Goal: Obtain resource: Obtain resource

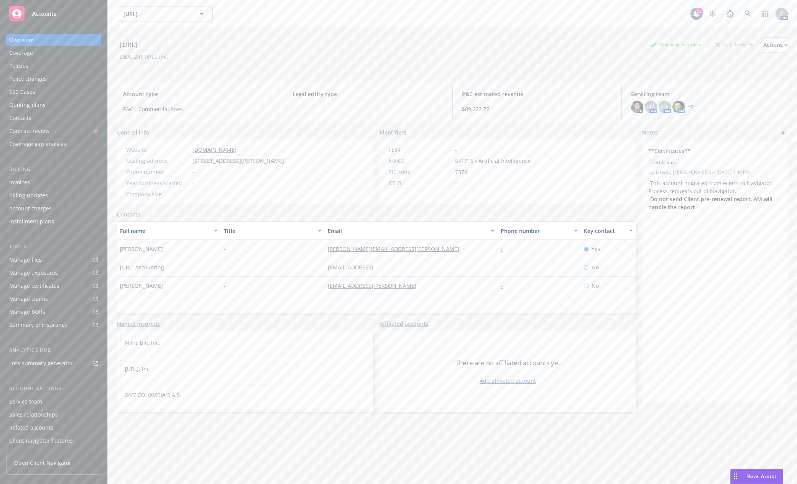
click at [28, 18] on div "Accounts" at bounding box center [53, 13] width 89 height 15
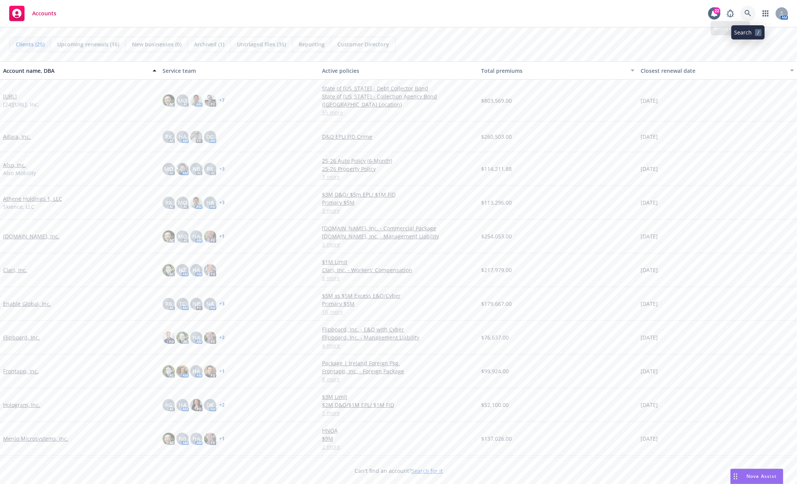
click at [749, 12] on icon at bounding box center [747, 13] width 7 height 7
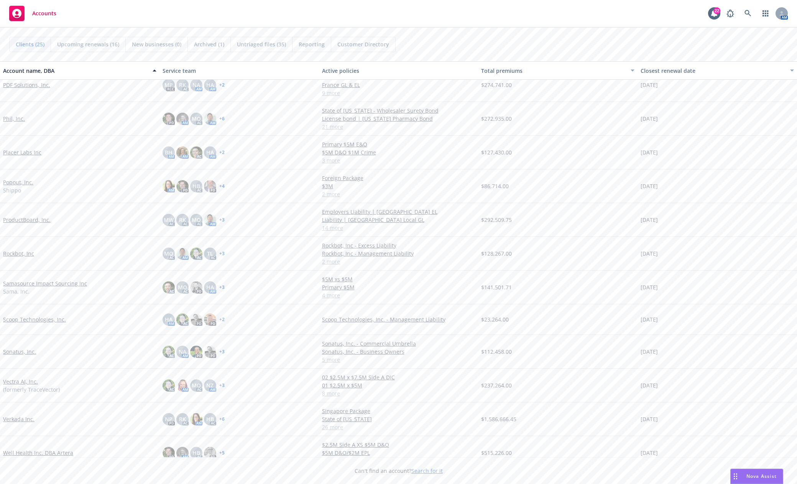
scroll to position [389, 0]
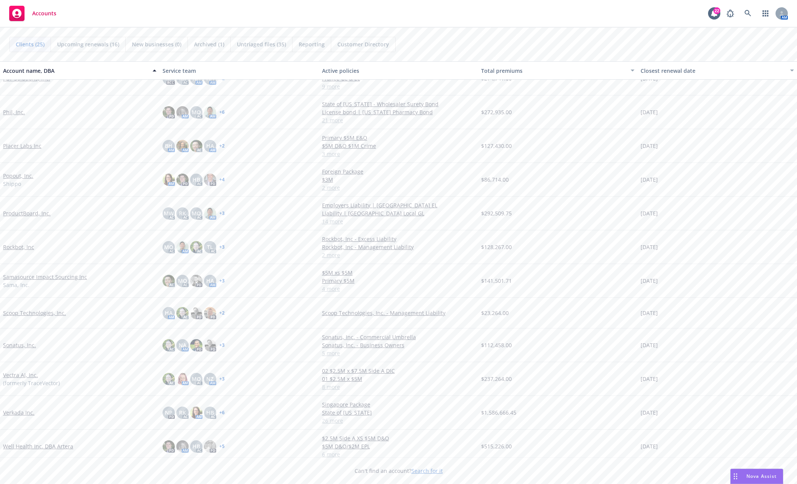
click at [21, 414] on link "Verkada Inc." at bounding box center [18, 413] width 31 height 8
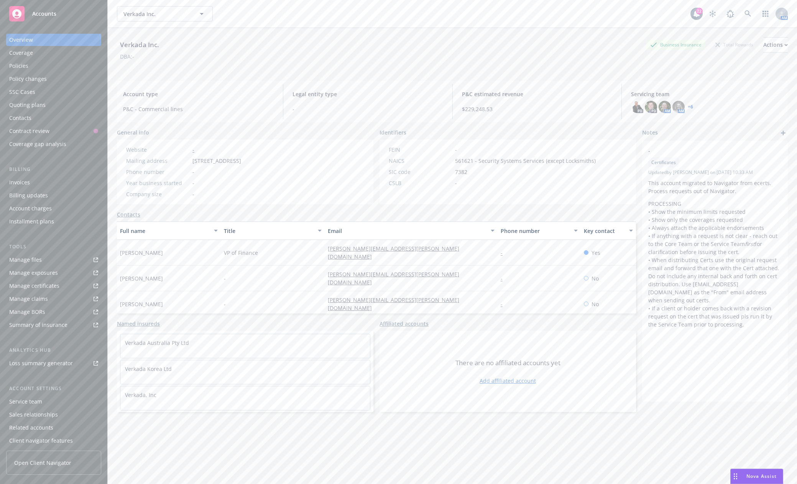
click at [47, 261] on link "Manage files" at bounding box center [53, 260] width 95 height 12
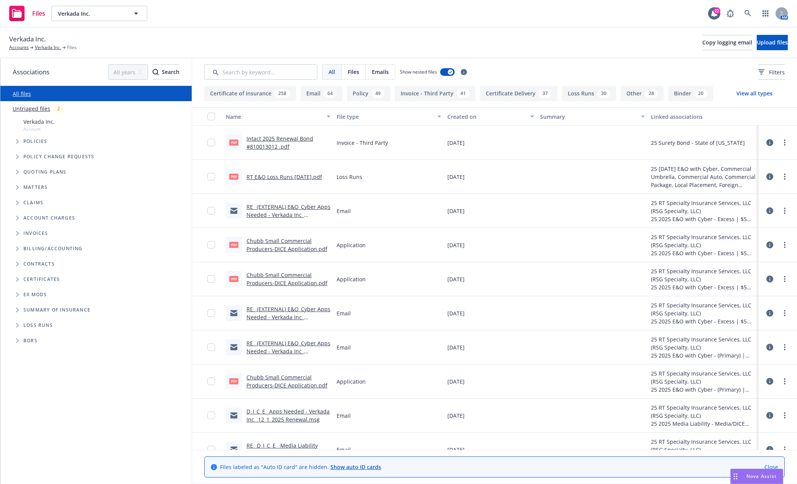
click at [13, 143] on span "Tree Example" at bounding box center [17, 141] width 12 height 12
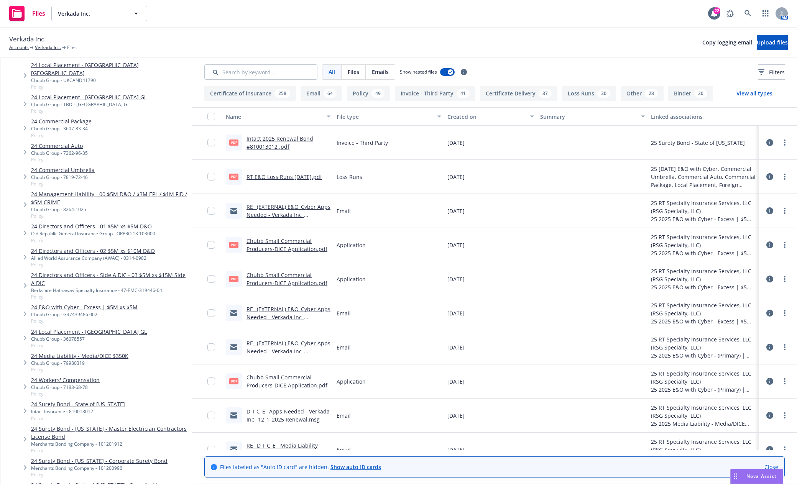
scroll to position [422, 0]
click at [76, 376] on link "24 Workers' Compensation" at bounding box center [65, 380] width 69 height 8
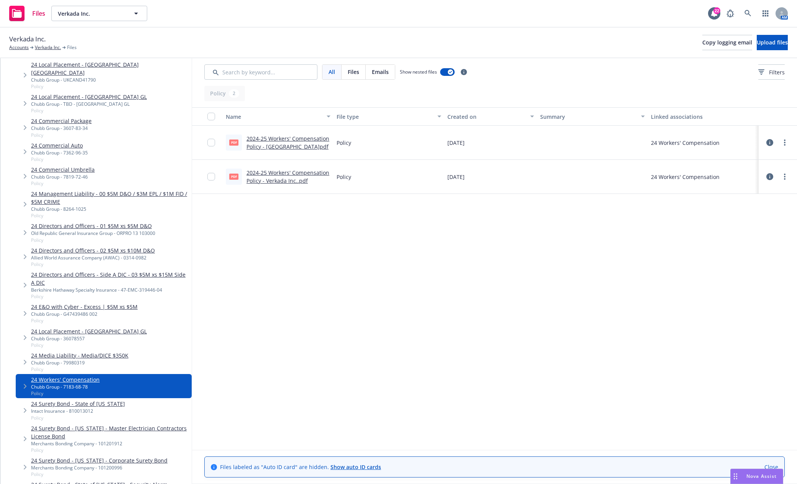
click at [291, 138] on link "2024-25 Workers' Compensation Policy - Verkada.pdf" at bounding box center [287, 142] width 83 height 15
